Goal: Use online tool/utility: Use online tool/utility

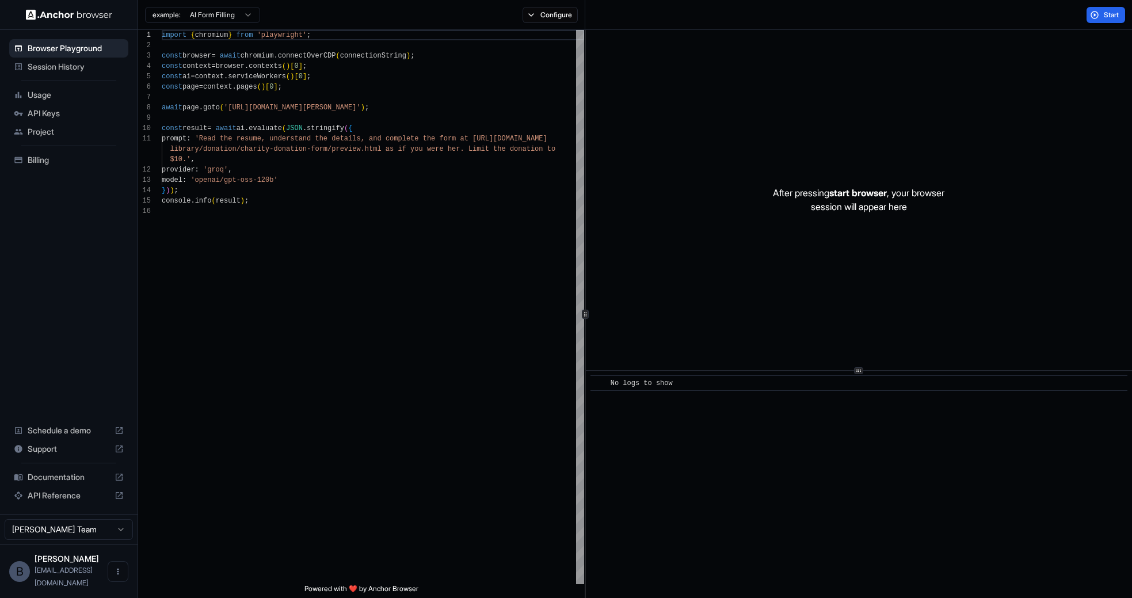
click at [118, 482] on icon at bounding box center [119, 477] width 9 height 9
type textarea "**********"
click at [343, 196] on div "import { chromium } from 'playwright' ; const browser = await chromium . connec…" at bounding box center [373, 395] width 423 height 731
click at [40, 108] on span "API Keys" at bounding box center [76, 114] width 96 height 12
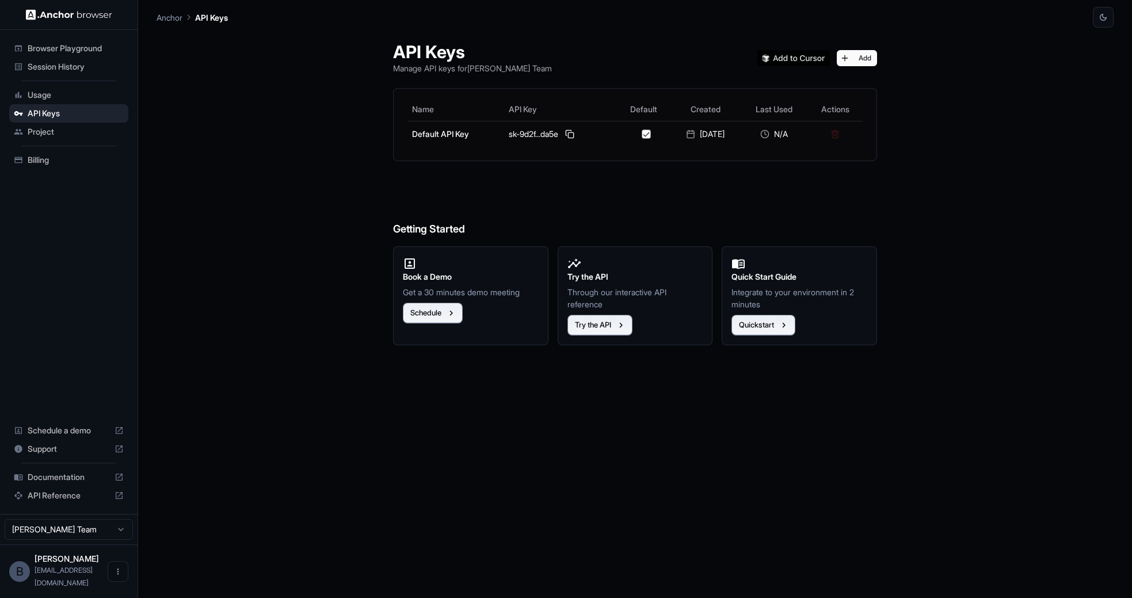
click at [56, 92] on span "Usage" at bounding box center [76, 95] width 96 height 12
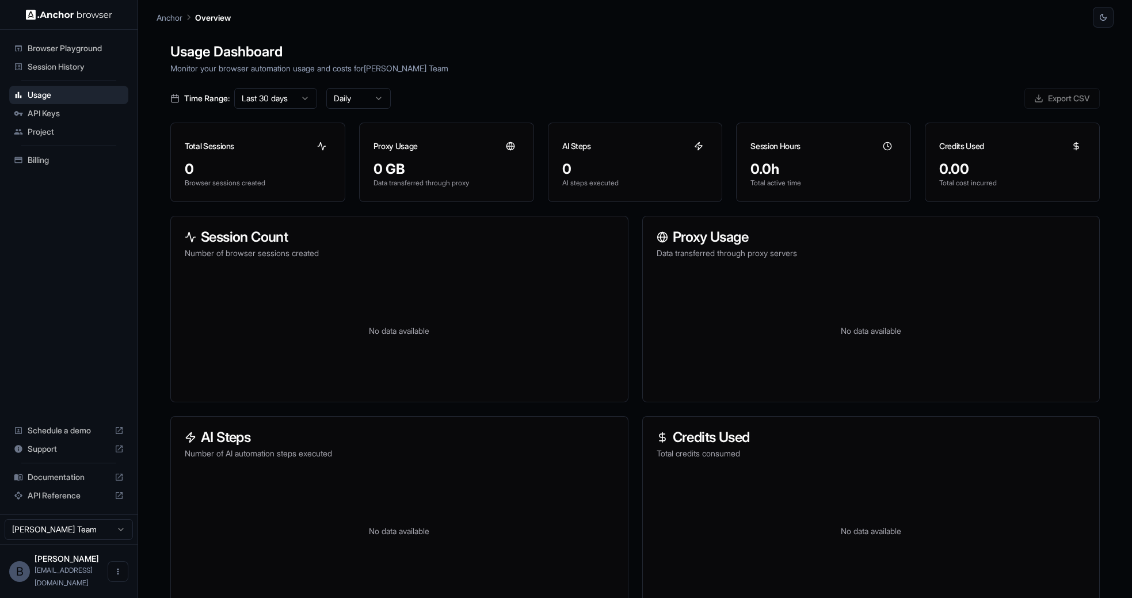
click at [36, 130] on span "Project" at bounding box center [76, 132] width 96 height 12
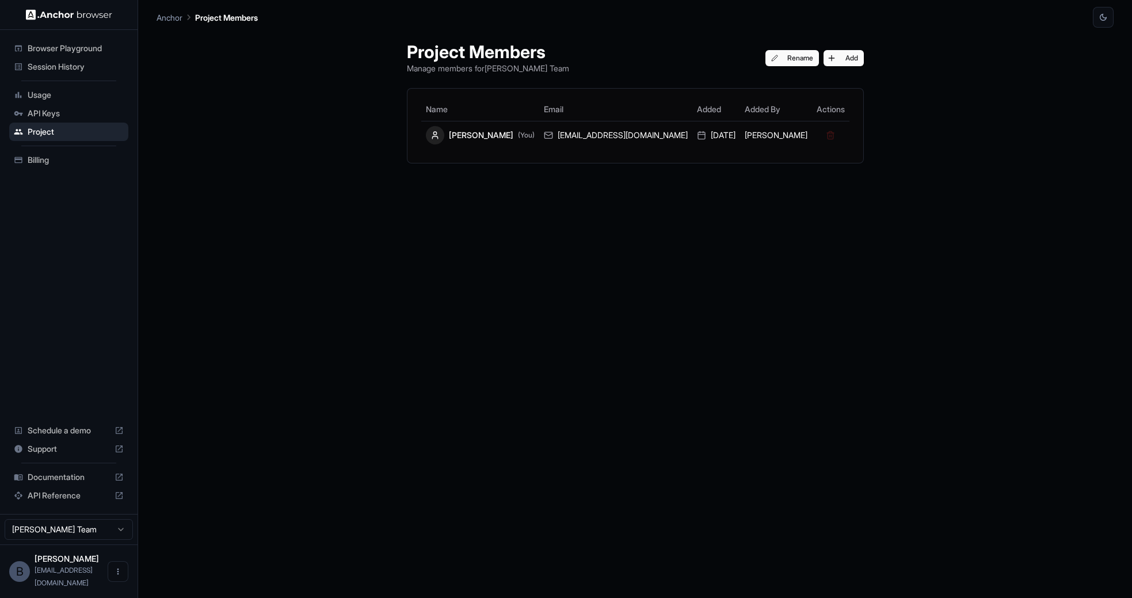
click at [41, 145] on ul "Browser Playground Session History Usage API Keys Project Billing" at bounding box center [69, 104] width 128 height 139
click at [41, 157] on span "Billing" at bounding box center [76, 160] width 96 height 12
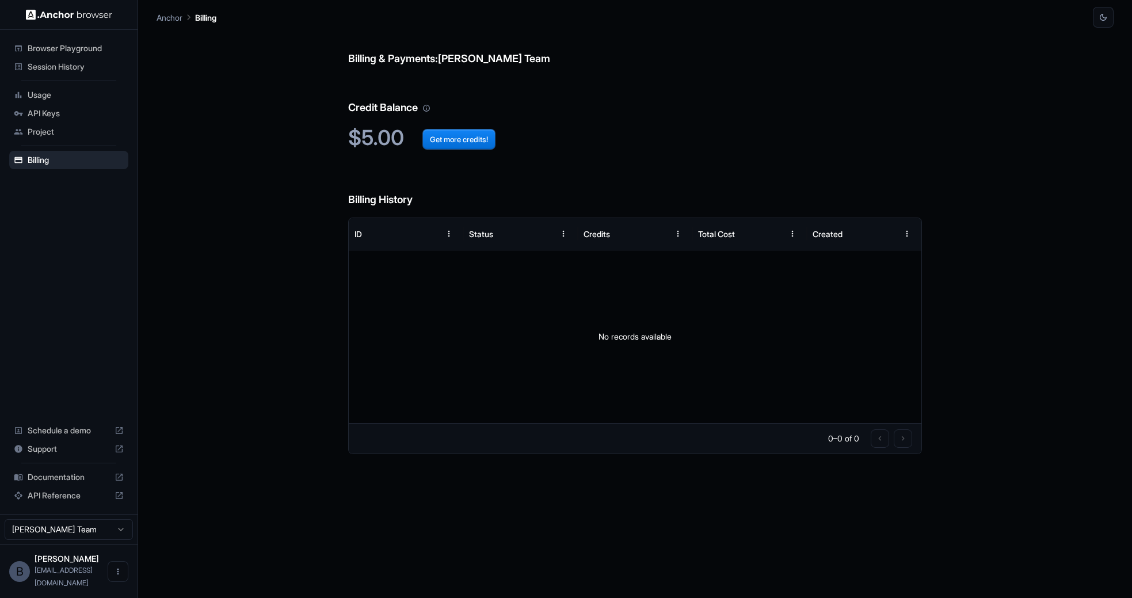
click at [55, 51] on span "Browser Playground" at bounding box center [76, 49] width 96 height 12
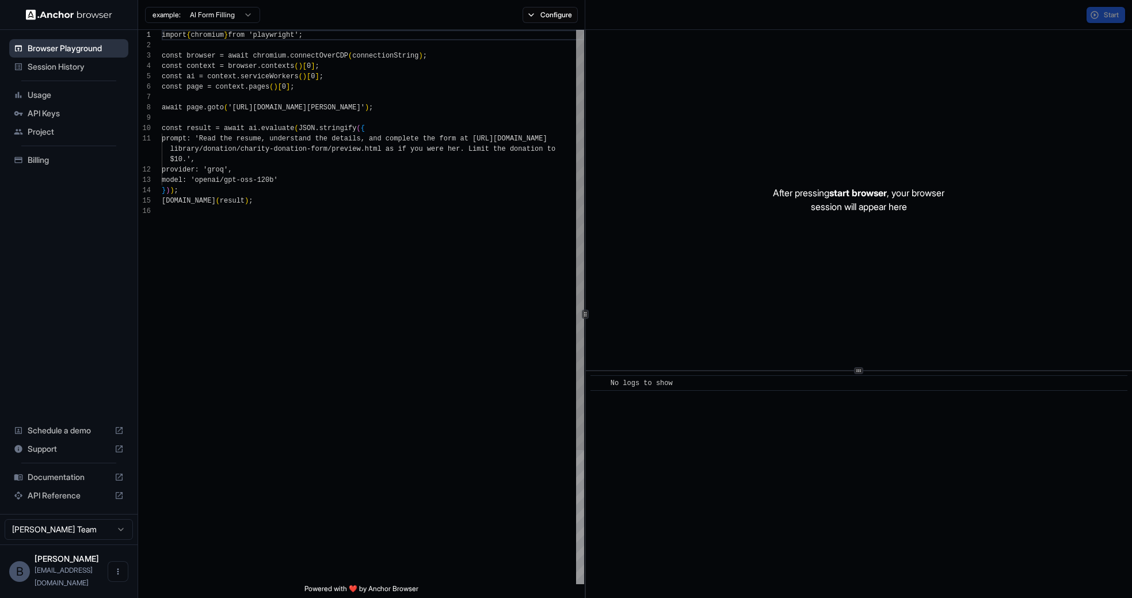
scroll to position [104, 0]
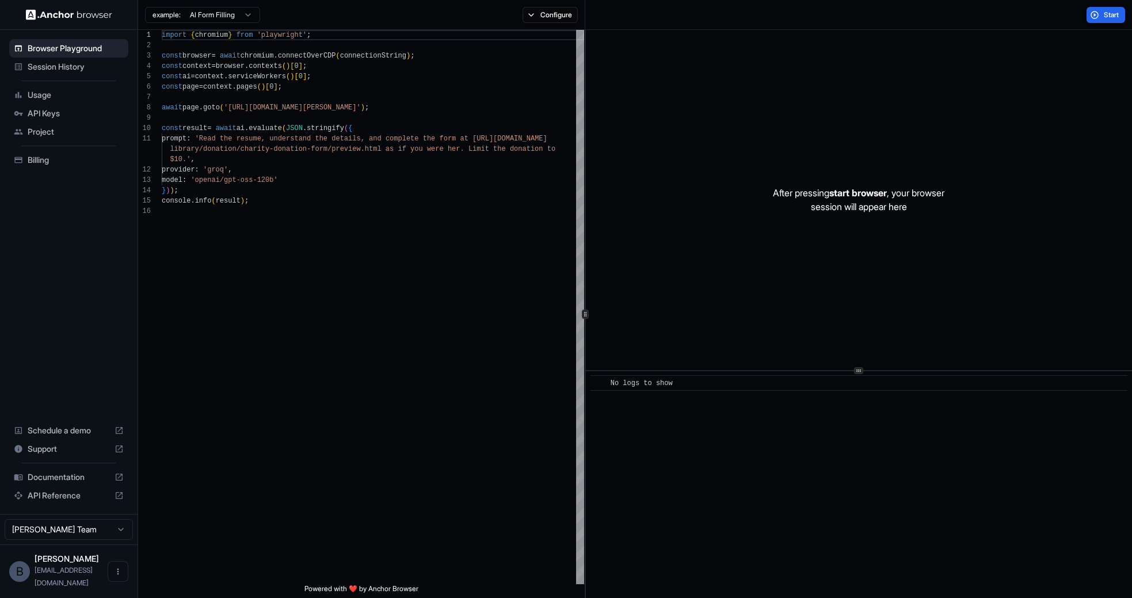
click at [57, 66] on span "Session History" at bounding box center [76, 67] width 96 height 12
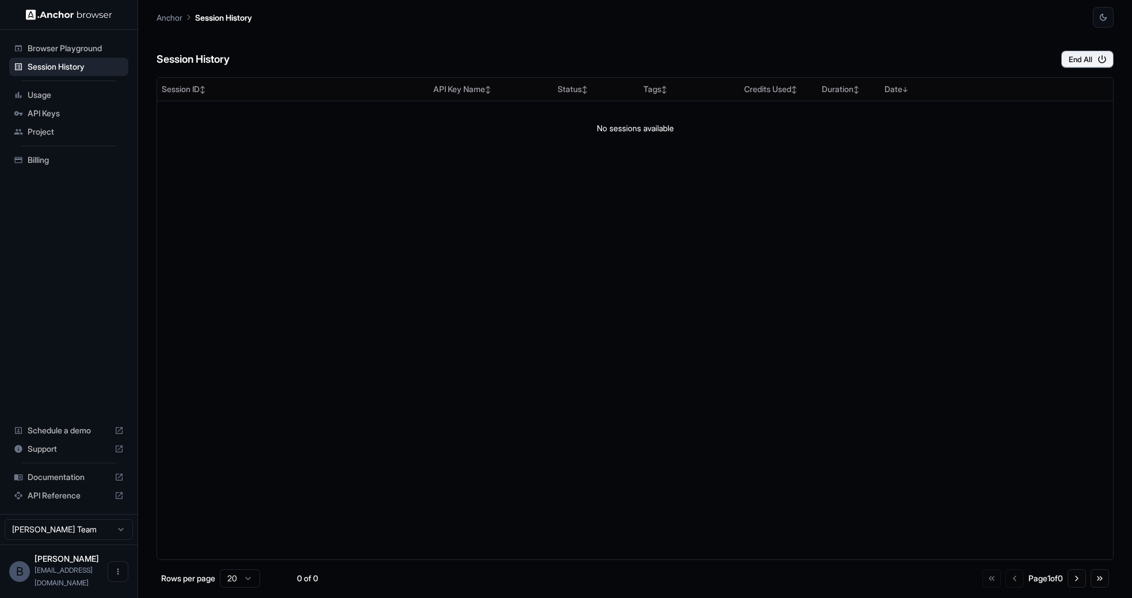
click at [69, 47] on span "Browser Playground" at bounding box center [76, 49] width 96 height 12
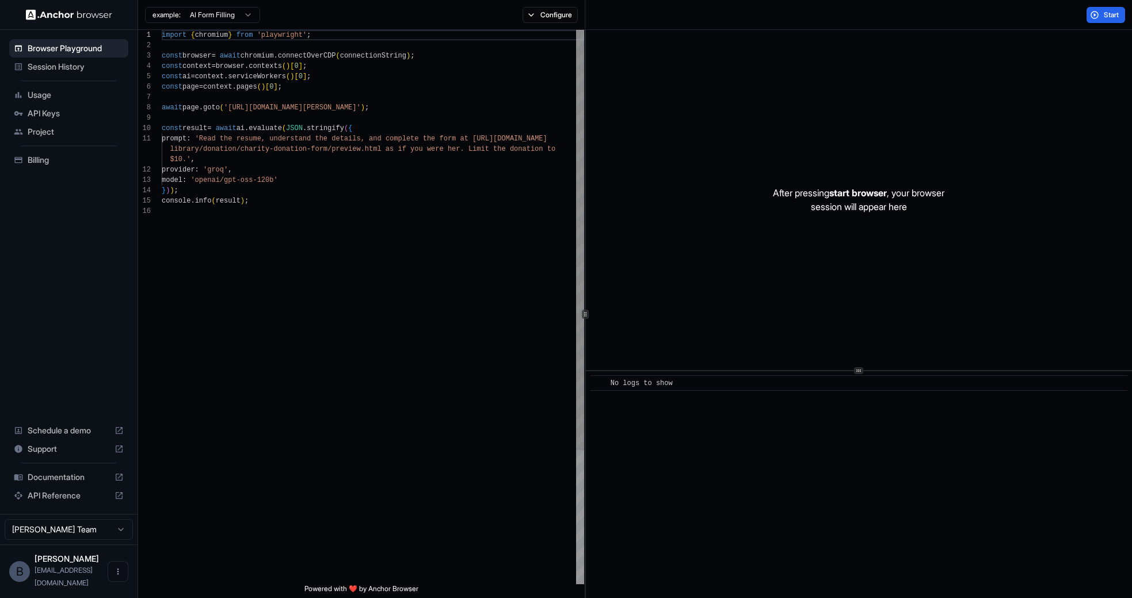
click at [275, 187] on div "import { chromium } from 'playwright' ; const browser = await chromium . connec…" at bounding box center [373, 395] width 423 height 731
click at [434, 63] on div "import { chromium } from 'playwright' ; const browser = await chromium . connec…" at bounding box center [373, 395] width 423 height 731
click at [439, 57] on div "import { chromium } from 'playwright' ; const browser = await chromium . connec…" at bounding box center [373, 395] width 423 height 731
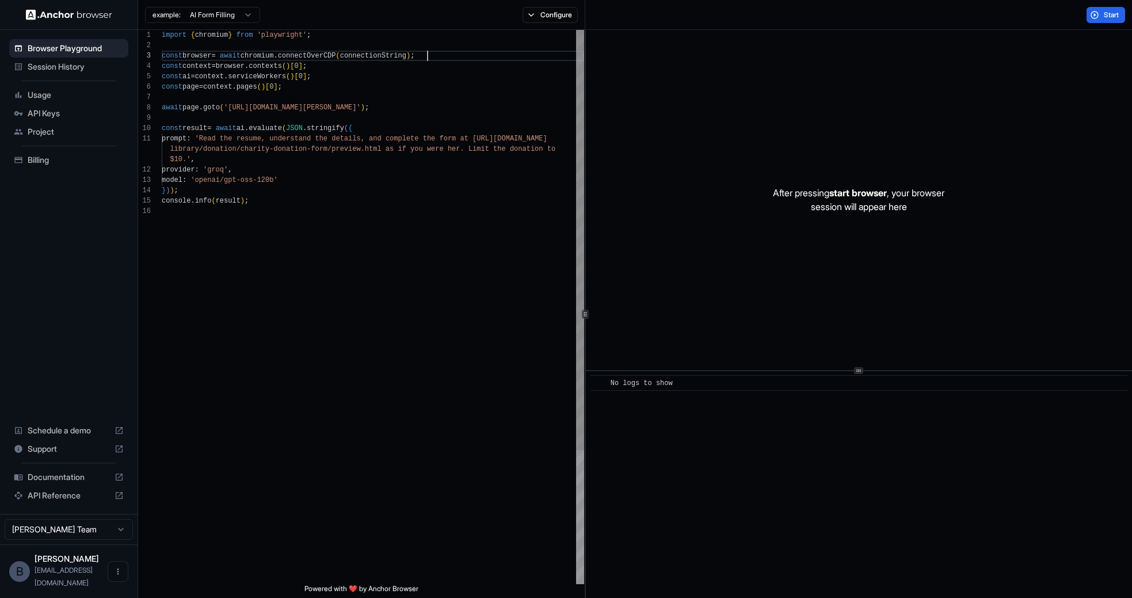
click at [364, 78] on div "import { chromium } from 'playwright' ; const browser = await chromium . connec…" at bounding box center [373, 395] width 423 height 731
click at [315, 89] on div "import { chromium } from 'playwright' ; const browser = await chromium . connec…" at bounding box center [373, 395] width 423 height 731
click at [328, 88] on div "import { chromium } from 'playwright' ; const browser = await chromium . connec…" at bounding box center [373, 395] width 423 height 731
click at [353, 69] on div "import { chromium } from 'playwright' ; const browser = await chromium . connec…" at bounding box center [373, 395] width 423 height 731
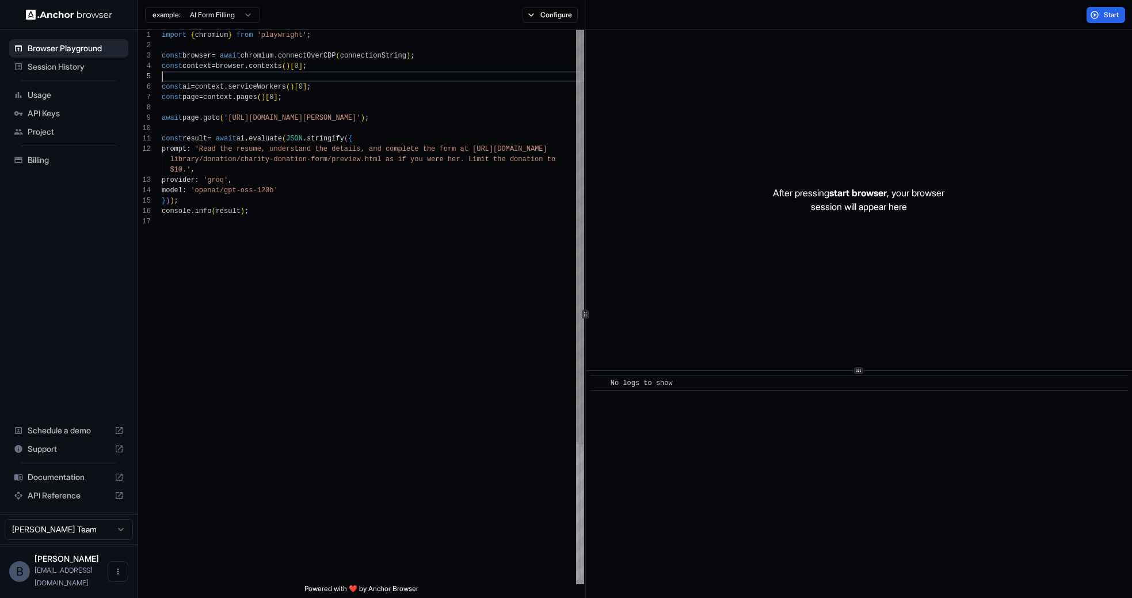
scroll to position [41, 0]
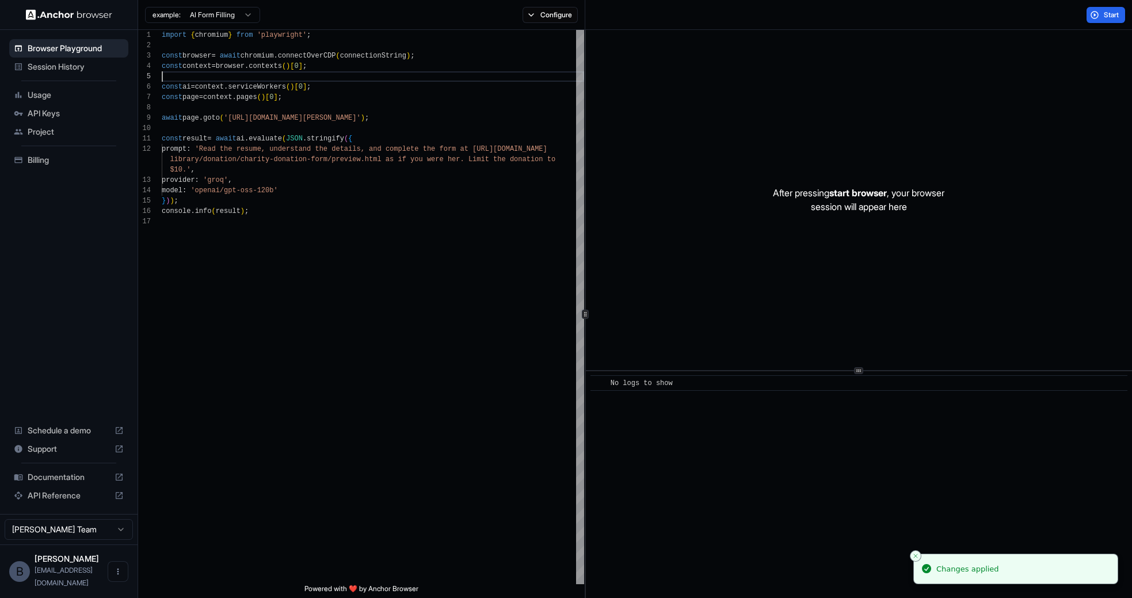
type textarea "**********"
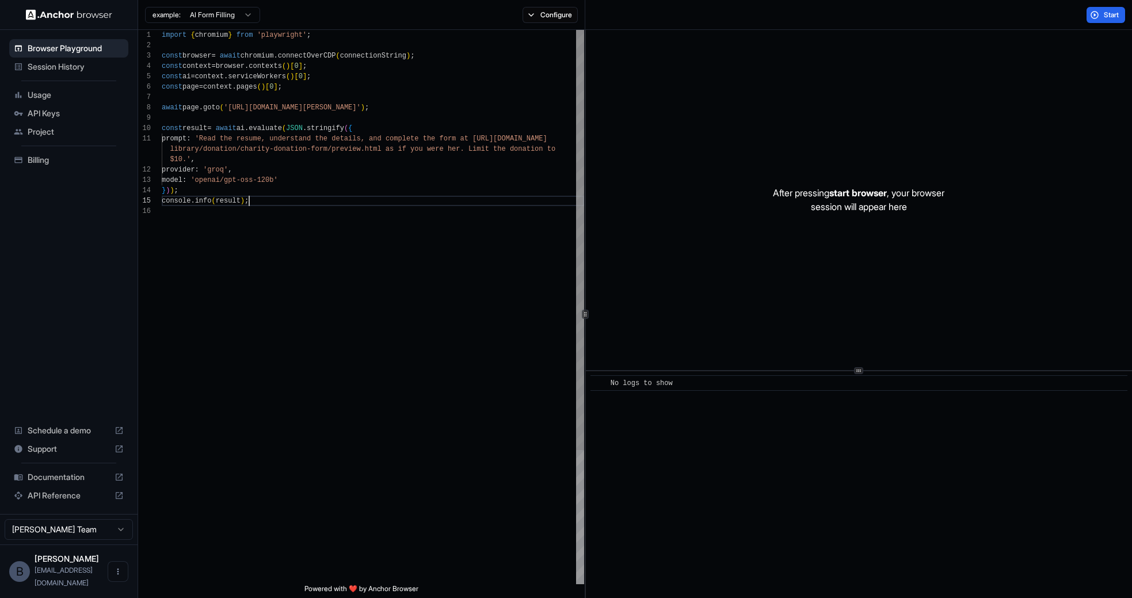
click at [296, 199] on div "import { chromium } from 'playwright' ; const browser = await chromium . connec…" at bounding box center [373, 395] width 423 height 731
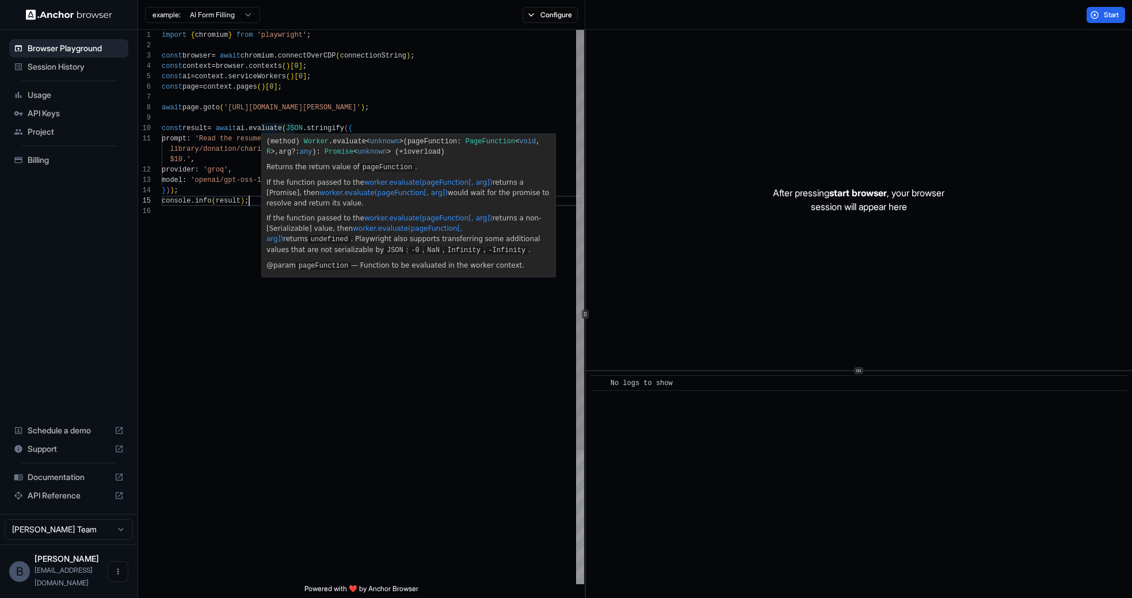
click at [181, 295] on div "import { chromium } from 'playwright' ; const browser = await chromium . connec…" at bounding box center [373, 395] width 423 height 731
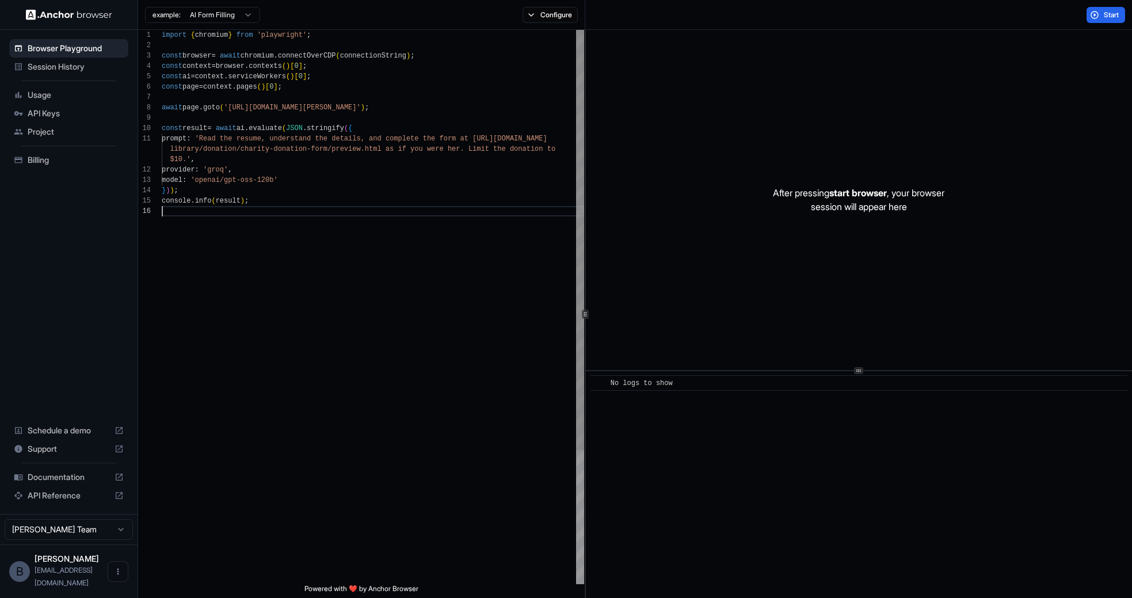
click at [431, 110] on div "import { chromium } from 'playwright' ; const browser = await chromium . connec…" at bounding box center [373, 395] width 423 height 731
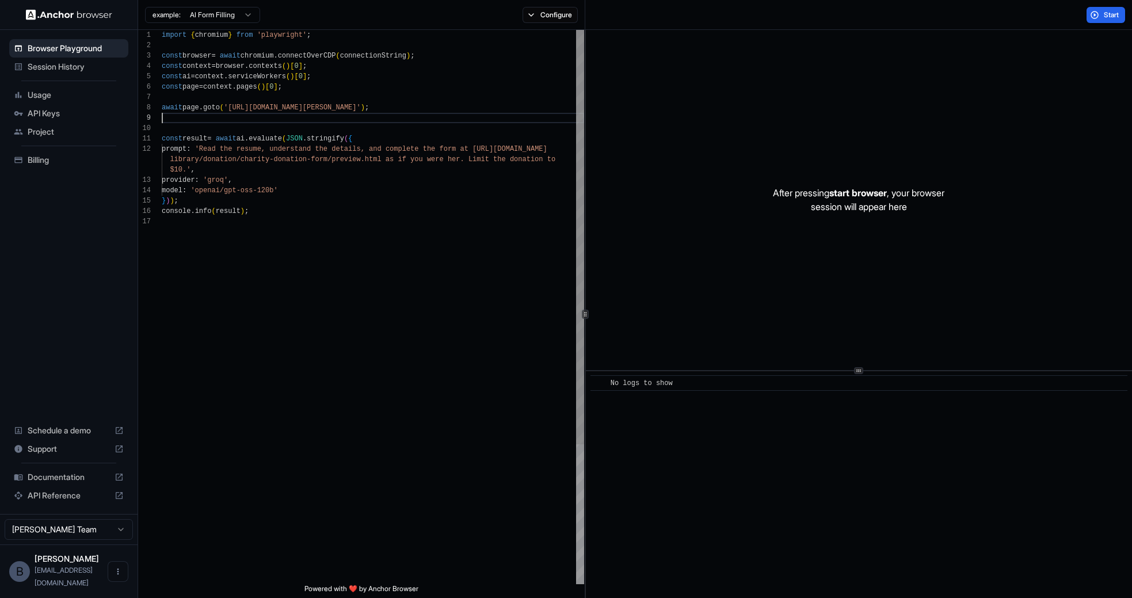
scroll to position [93, 0]
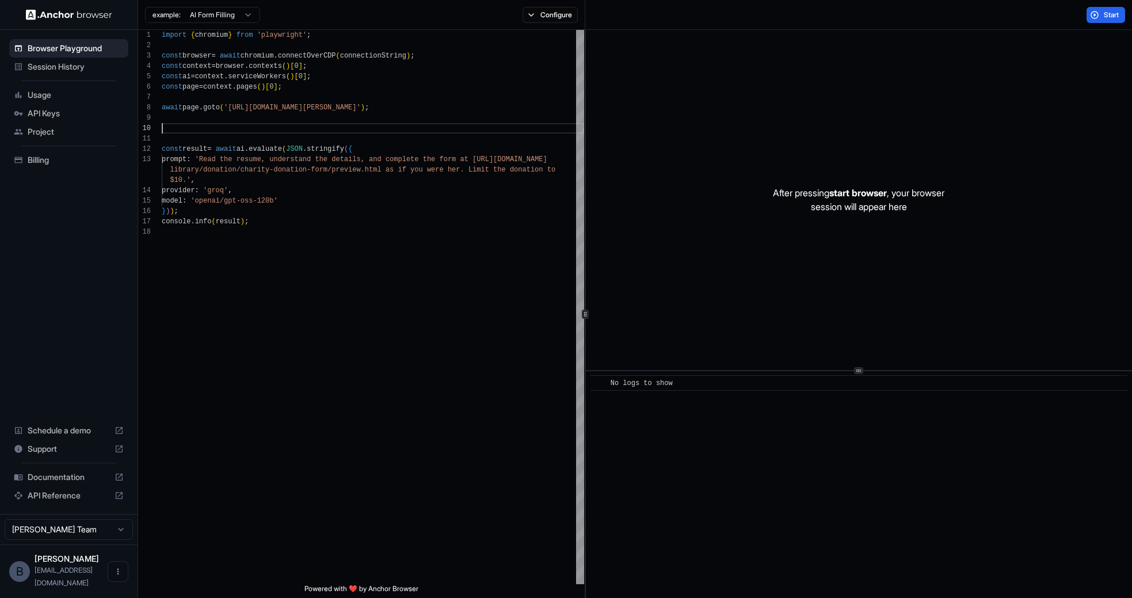
type textarea "**********"
